Goal: Navigation & Orientation: Find specific page/section

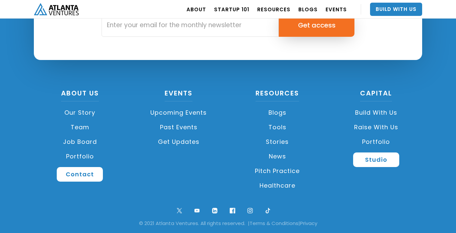
scroll to position [1606, 0]
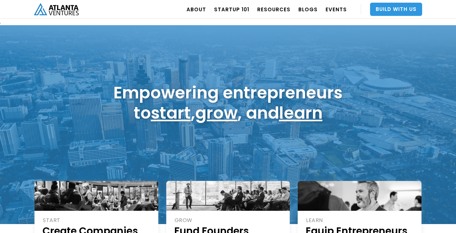
click at [400, 8] on link "Build With Us" at bounding box center [396, 9] width 52 height 13
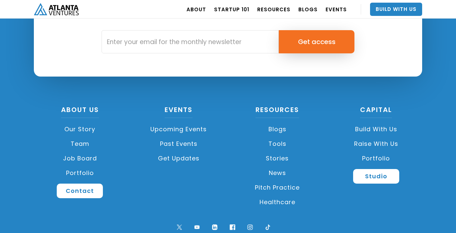
scroll to position [2519, 0]
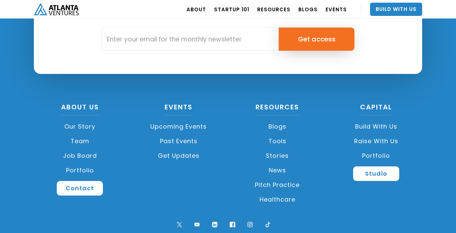
click at [379, 126] on link "Build with us" at bounding box center [376, 126] width 92 height 15
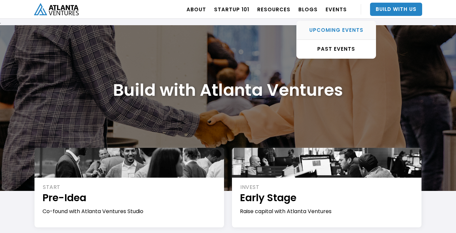
click at [335, 29] on div "UPCOMING EVENTS" at bounding box center [336, 30] width 79 height 7
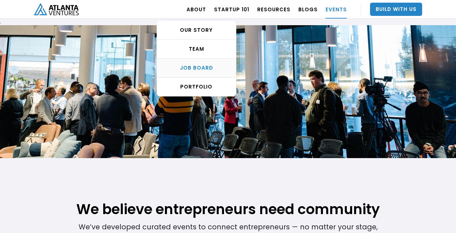
click at [205, 65] on div "Job Board" at bounding box center [196, 68] width 79 height 7
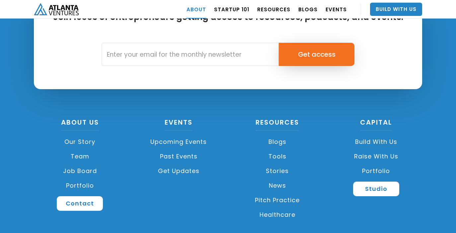
scroll to position [2978, 0]
